Goal: Find specific page/section: Find specific page/section

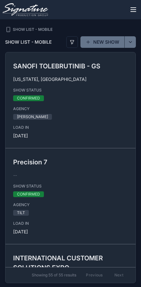
click at [134, 13] on icon "scrollable content" at bounding box center [133, 10] width 8 height 8
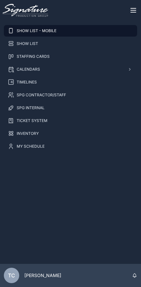
click at [84, 44] on div "SHOW LIST" at bounding box center [71, 43] width 126 height 10
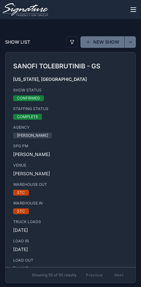
click at [132, 43] on button "scrollable content" at bounding box center [130, 42] width 12 height 12
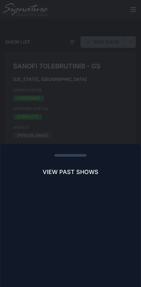
click at [124, 25] on div "scrollable content" at bounding box center [70, 143] width 141 height 287
click at [130, 40] on button "scrollable content" at bounding box center [130, 42] width 12 height 12
click at [68, 172] on span "VIEW PAST SHOWS" at bounding box center [71, 171] width 56 height 9
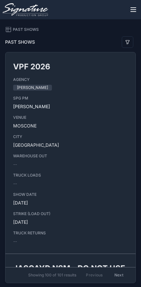
click at [130, 40] on button "scrollable content" at bounding box center [128, 42] width 12 height 12
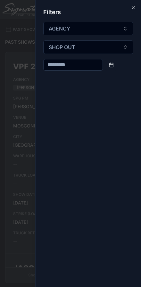
click at [116, 29] on button "AGENCY" at bounding box center [88, 28] width 90 height 13
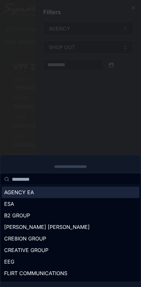
click at [44, 244] on div "CREATIVE GROUP" at bounding box center [71, 250] width 138 height 12
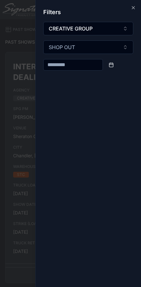
click at [24, 136] on div "scrollable content" at bounding box center [70, 143] width 141 height 287
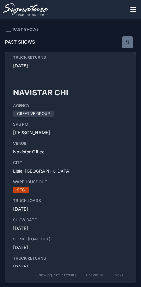
scroll to position [185, 0]
